Goal: Navigation & Orientation: Find specific page/section

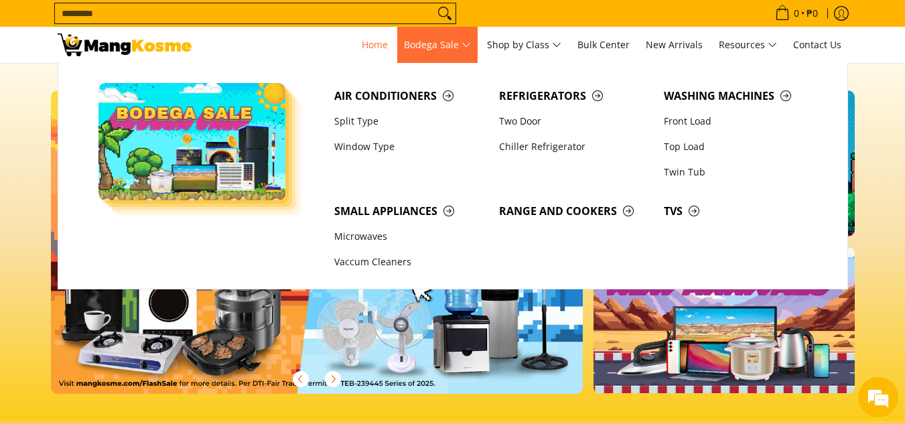
click at [456, 41] on span "Bodega Sale" at bounding box center [437, 45] width 67 height 17
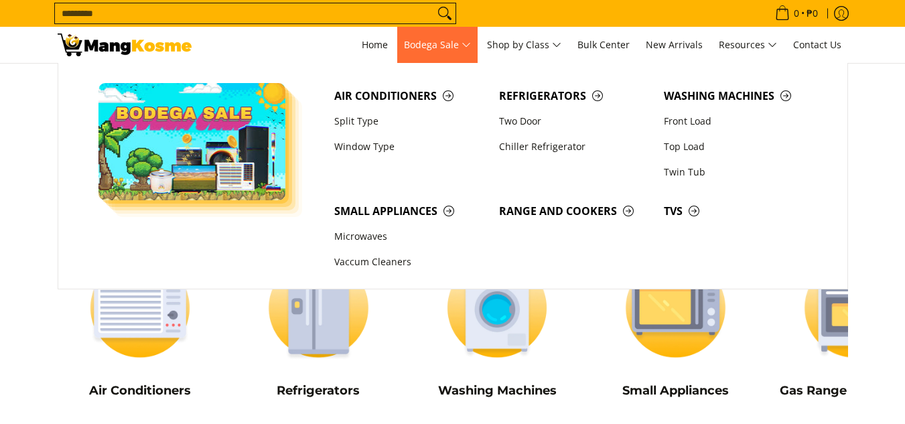
click at [470, 49] on span "Bodega Sale" at bounding box center [437, 45] width 67 height 17
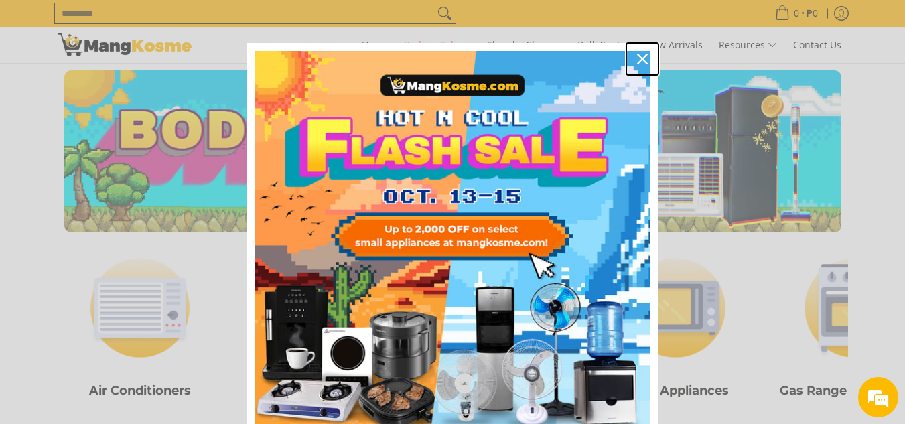
click at [637, 58] on icon "close icon" at bounding box center [642, 59] width 11 height 11
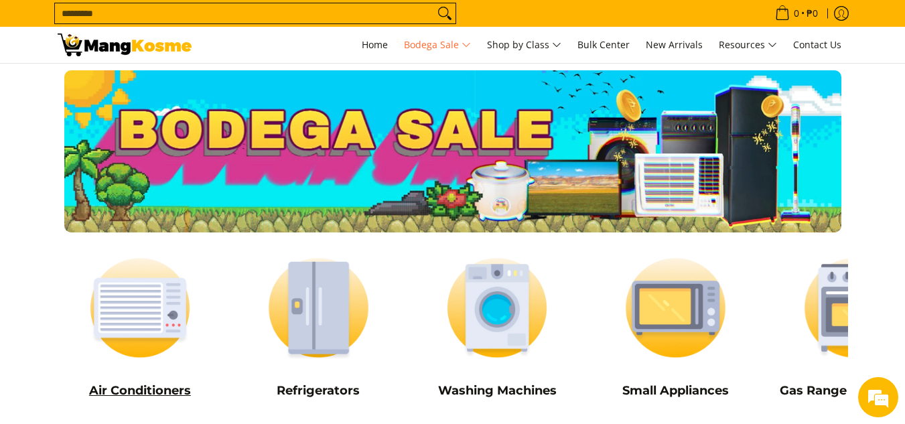
click at [139, 320] on img at bounding box center [141, 308] width 166 height 124
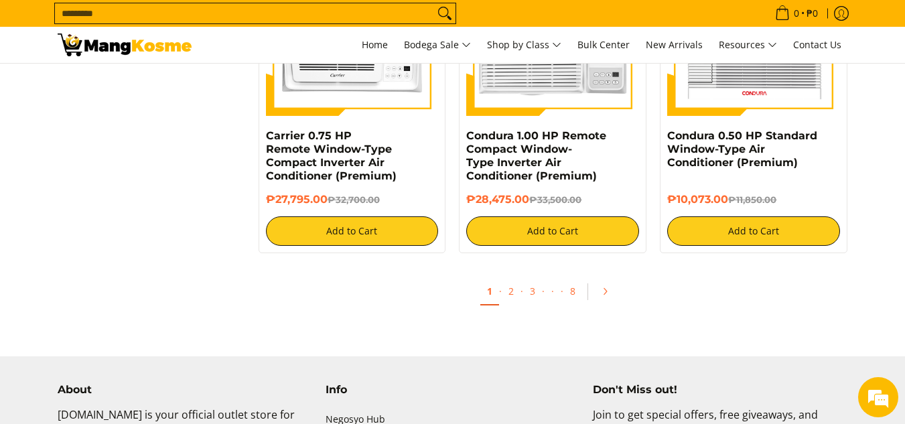
scroll to position [2613, 0]
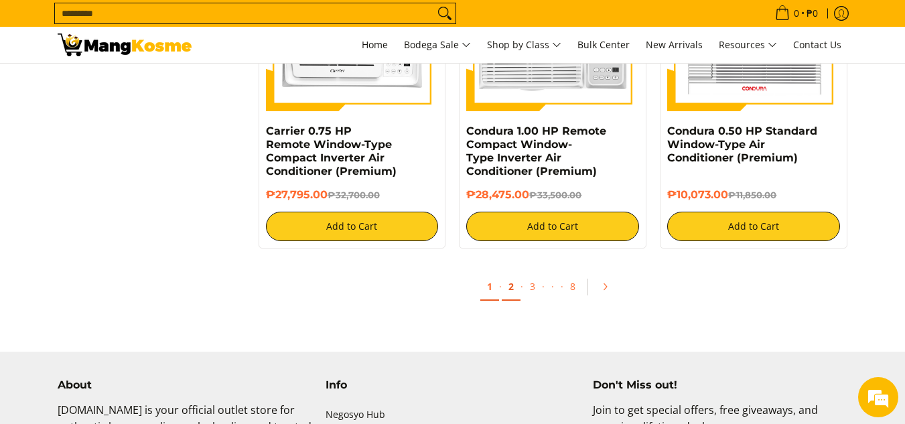
click at [511, 287] on link "2" at bounding box center [511, 286] width 19 height 27
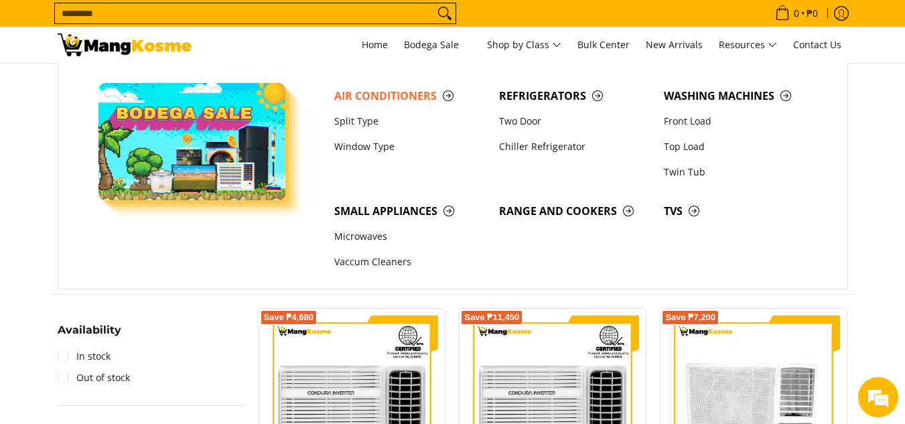
click at [289, 47] on nav "0 Log in Create an Account Search... Home" at bounding box center [526, 45] width 643 height 36
click at [389, 48] on ul "Home Bodega Sale Air Conditioners Split Type Window Type Refrigerators" at bounding box center [601, 45] width 493 height 36
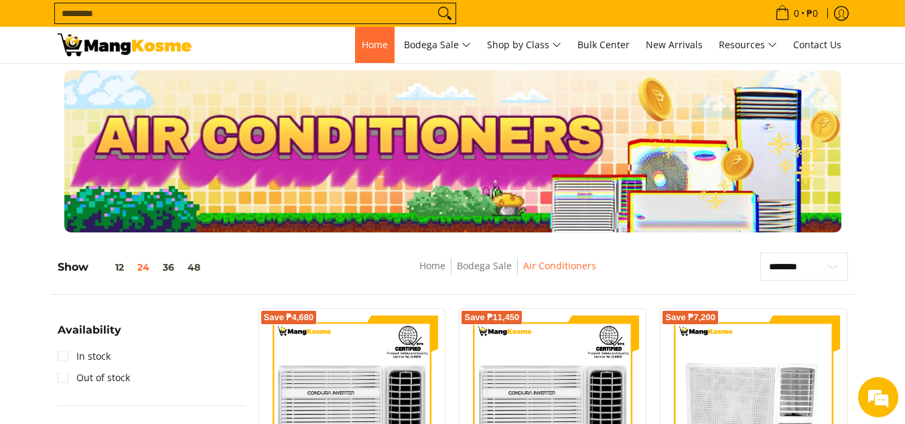
click at [372, 46] on span "Home" at bounding box center [375, 44] width 26 height 13
